Goal: Task Accomplishment & Management: Use online tool/utility

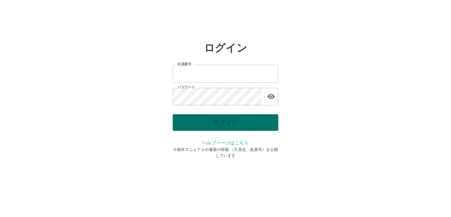
type input "*******"
click at [220, 123] on div "ログイン" at bounding box center [226, 122] width 106 height 16
click at [220, 123] on button "ログイン" at bounding box center [226, 122] width 106 height 16
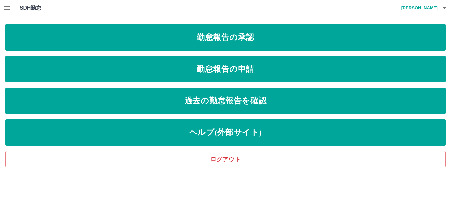
click at [7, 7] on icon "button" at bounding box center [7, 8] width 6 height 4
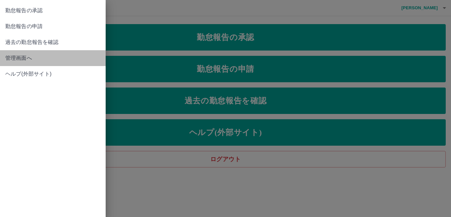
click at [26, 57] on span "管理画面へ" at bounding box center [52, 58] width 95 height 8
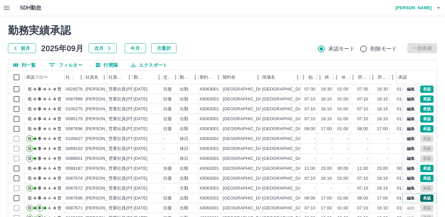
click at [420, 198] on button "承認" at bounding box center [426, 197] width 13 height 7
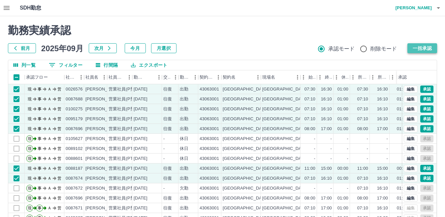
click at [424, 47] on button "一括承認" at bounding box center [422, 48] width 30 height 10
